Goal: Find specific page/section: Find specific page/section

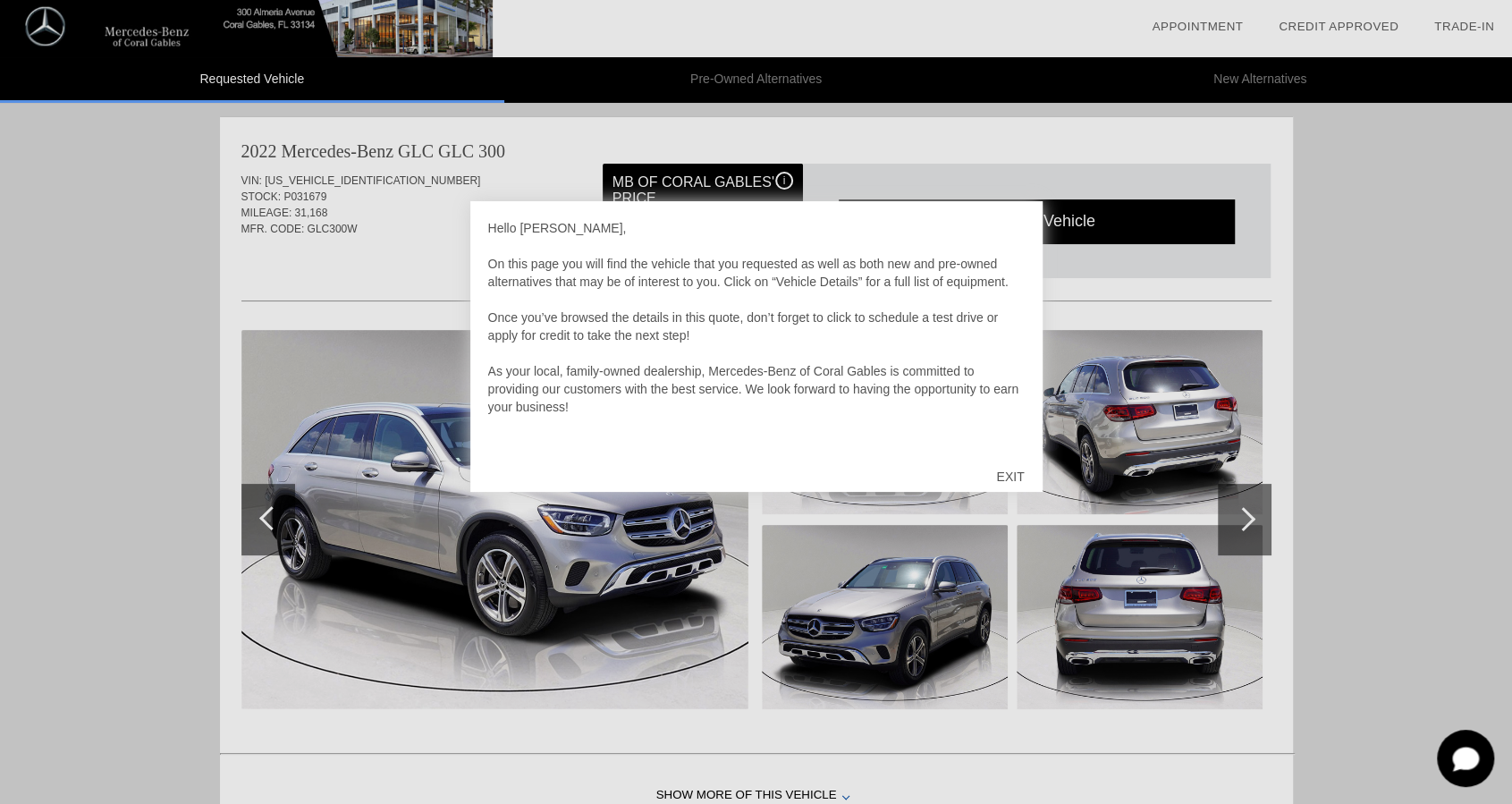
click at [991, 469] on div "EXIT" at bounding box center [1010, 476] width 63 height 54
click at [1012, 473] on div "EXIT" at bounding box center [1010, 476] width 63 height 54
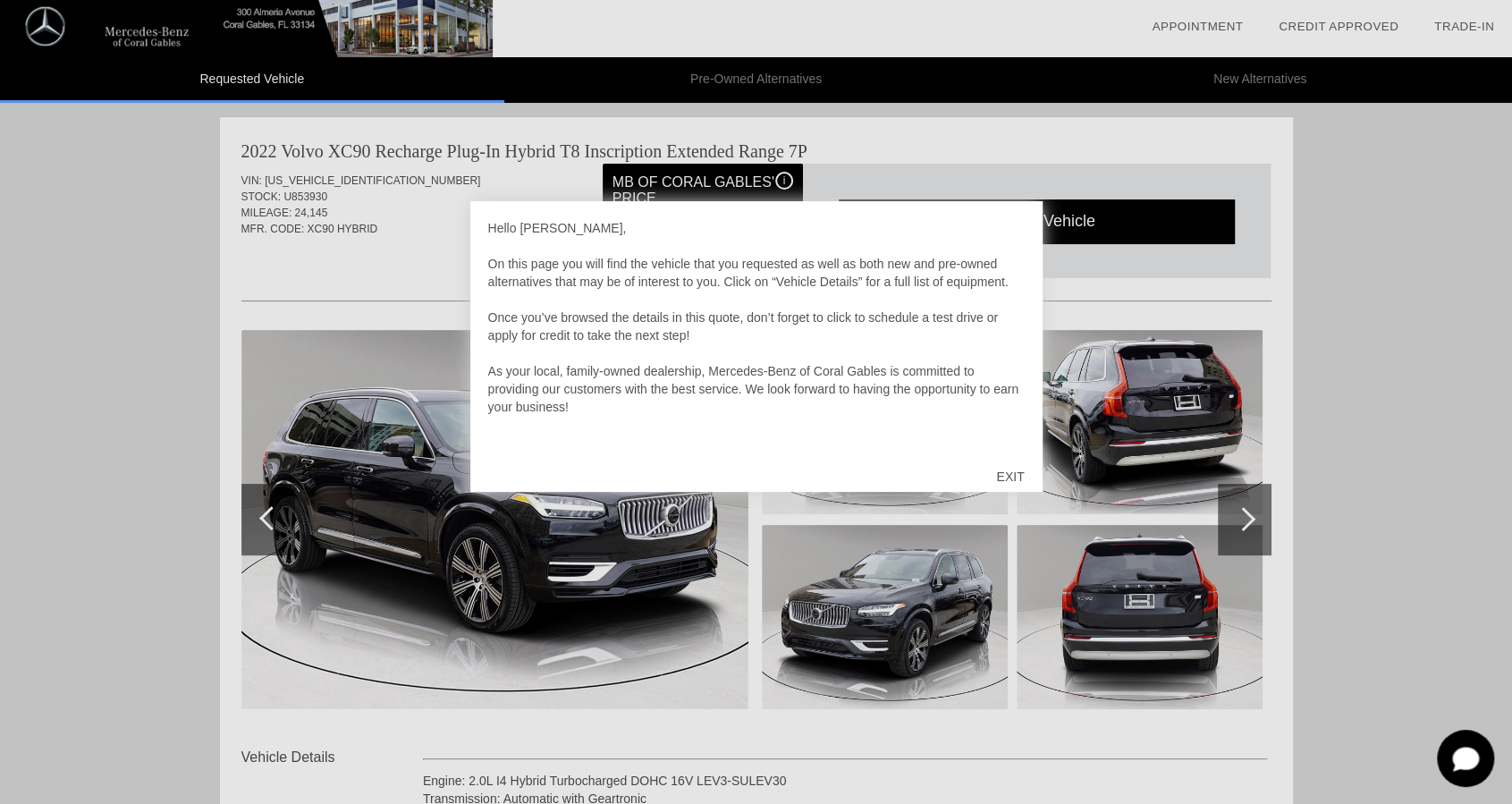
click at [1006, 468] on div "EXIT" at bounding box center [1010, 476] width 63 height 54
